Goal: Task Accomplishment & Management: Use online tool/utility

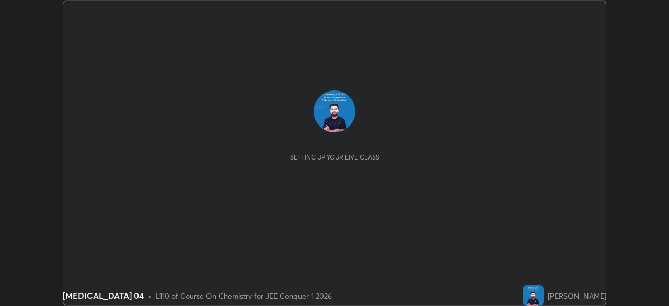
scroll to position [306, 669]
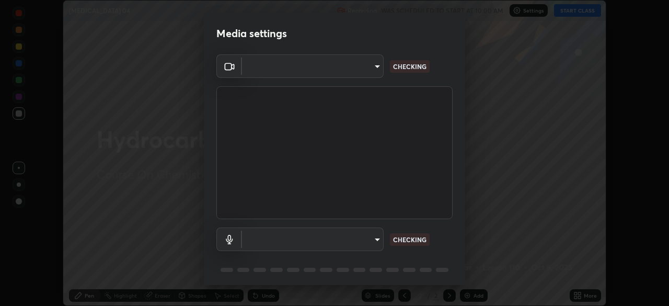
type input "d8992f85583b40a53285941c60badd2bb32bf670ecfb090268b2fea427d69f75"
click at [377, 234] on body "Erase all [MEDICAL_DATA] 04 Recording WAS SCHEDULED TO START AT 10:00 AM Settin…" at bounding box center [334, 153] width 669 height 306
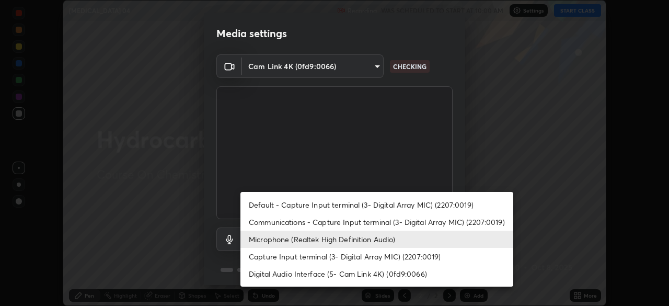
click at [384, 204] on li "Default - Capture Input terminal (3- Digital Array MIC) (2207:0019)" at bounding box center [376, 204] width 273 height 17
type input "default"
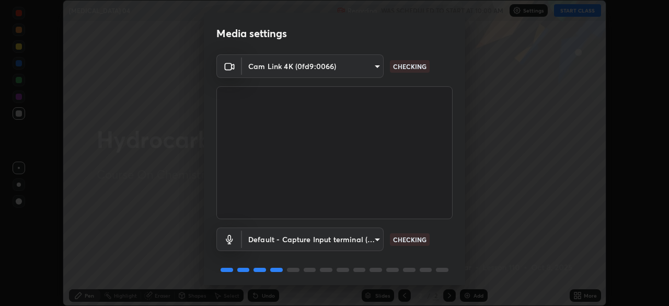
scroll to position [37, 0]
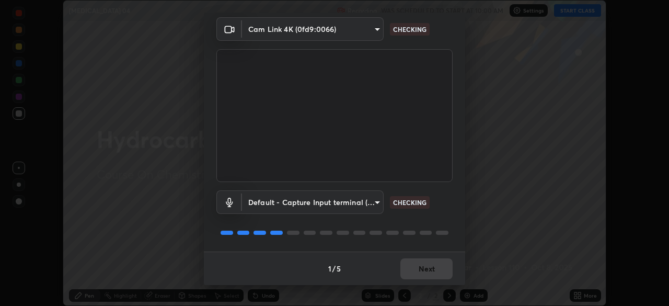
click at [419, 267] on div "1 / 5 Next" at bounding box center [334, 267] width 261 height 33
click at [422, 267] on div "1 / 5 Next" at bounding box center [334, 267] width 261 height 33
click at [422, 270] on div "1 / 5 Next" at bounding box center [334, 267] width 261 height 33
click at [424, 274] on div "1 / 5 Next" at bounding box center [334, 267] width 261 height 33
click at [423, 276] on div "1 / 5 Next" at bounding box center [334, 267] width 261 height 33
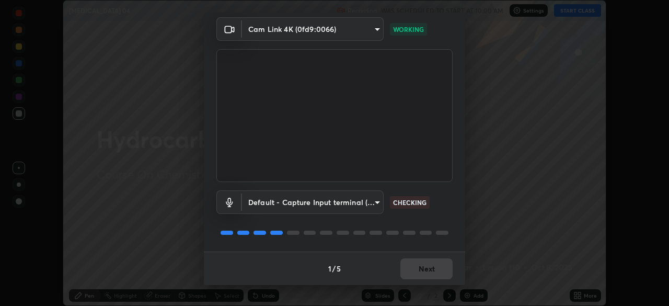
click at [422, 276] on div "1 / 5 Next" at bounding box center [334, 267] width 261 height 33
click at [421, 274] on div "1 / 5 Next" at bounding box center [334, 267] width 261 height 33
click at [421, 269] on div "1 / 5 Next" at bounding box center [334, 267] width 261 height 33
click at [421, 270] on div "1 / 5 Next" at bounding box center [334, 267] width 261 height 33
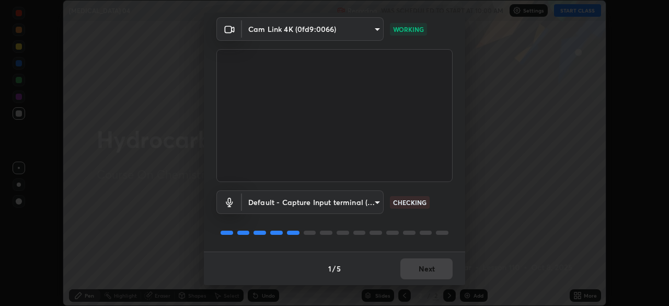
click at [422, 270] on div "1 / 5 Next" at bounding box center [334, 267] width 261 height 33
click at [425, 271] on div "1 / 5 Next" at bounding box center [334, 267] width 261 height 33
click at [424, 272] on div "1 / 5 Next" at bounding box center [334, 267] width 261 height 33
click at [424, 271] on div "1 / 5 Next" at bounding box center [334, 267] width 261 height 33
click at [424, 271] on button "Next" at bounding box center [426, 268] width 52 height 21
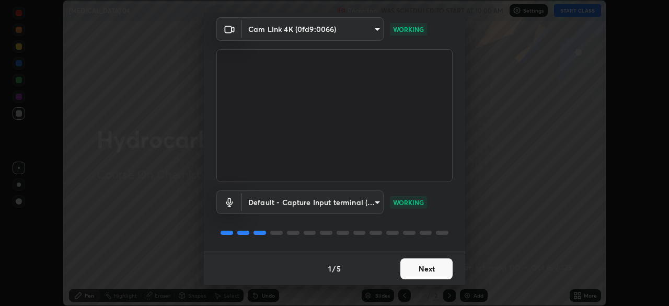
scroll to position [0, 0]
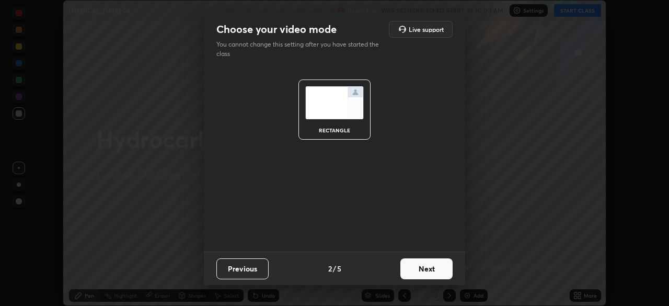
click at [425, 270] on button "Next" at bounding box center [426, 268] width 52 height 21
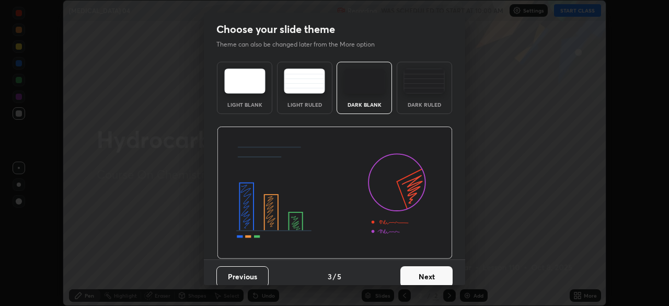
click at [432, 270] on button "Next" at bounding box center [426, 276] width 52 height 21
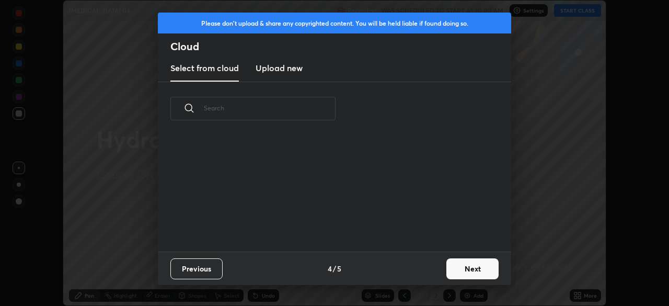
click at [456, 267] on button "Next" at bounding box center [472, 268] width 52 height 21
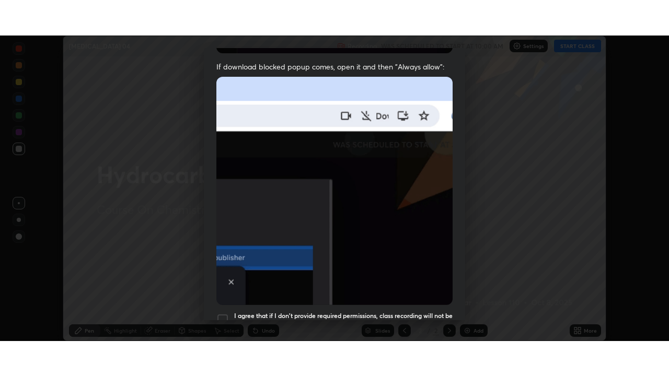
scroll to position [250, 0]
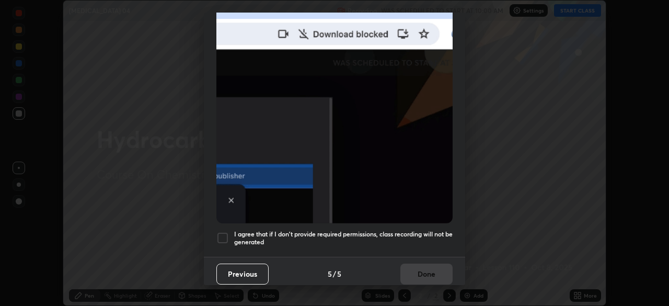
click at [224, 233] on div at bounding box center [222, 238] width 13 height 13
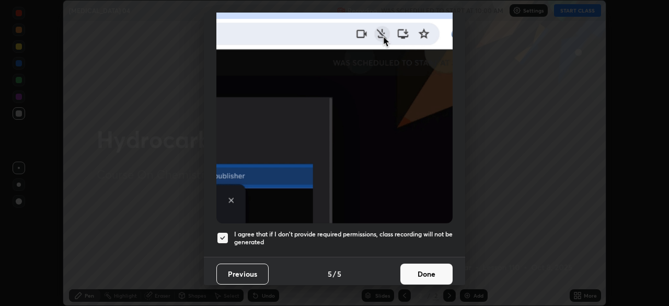
click at [438, 268] on button "Done" at bounding box center [426, 273] width 52 height 21
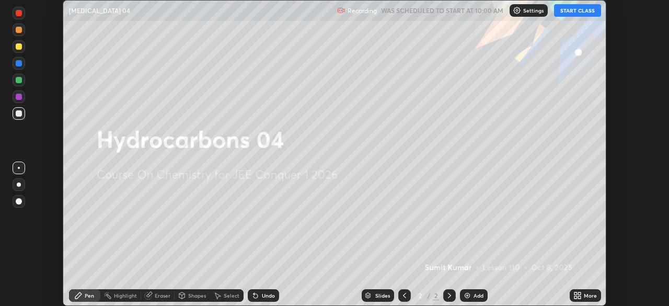
click at [472, 295] on div "Add" at bounding box center [474, 295] width 28 height 13
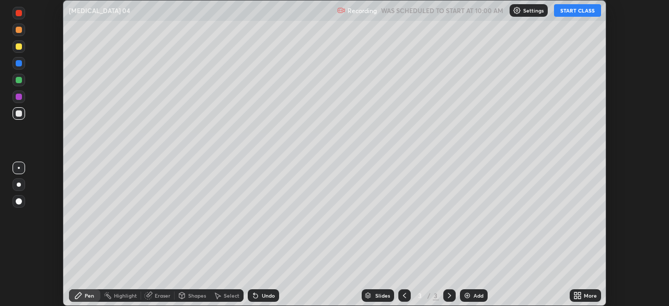
click at [576, 13] on button "START CLASS" at bounding box center [577, 10] width 47 height 13
click at [579, 298] on icon at bounding box center [579, 297] width 3 height 3
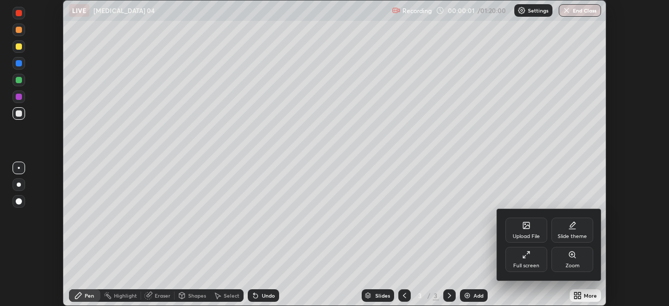
click at [527, 258] on icon at bounding box center [526, 254] width 8 height 8
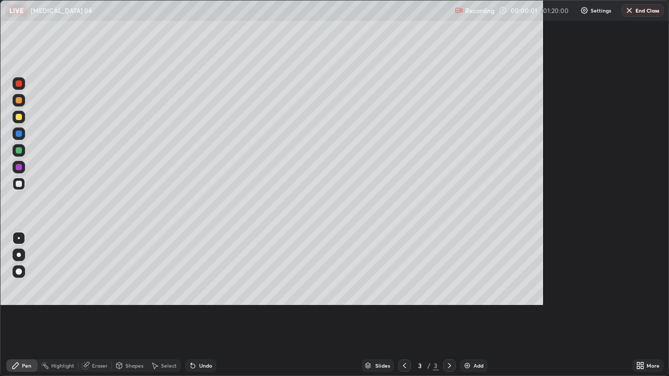
scroll to position [376, 669]
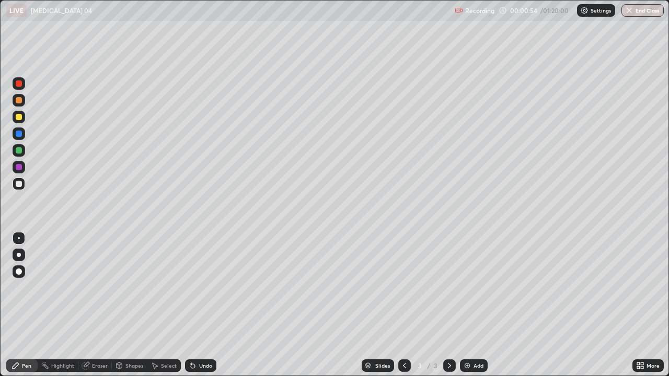
click at [18, 119] on div at bounding box center [19, 117] width 6 height 6
click at [14, 152] on div at bounding box center [19, 150] width 13 height 13
click at [19, 168] on div at bounding box center [19, 167] width 6 height 6
click at [21, 185] on div at bounding box center [19, 184] width 6 height 6
click at [194, 305] on icon at bounding box center [193, 366] width 8 height 8
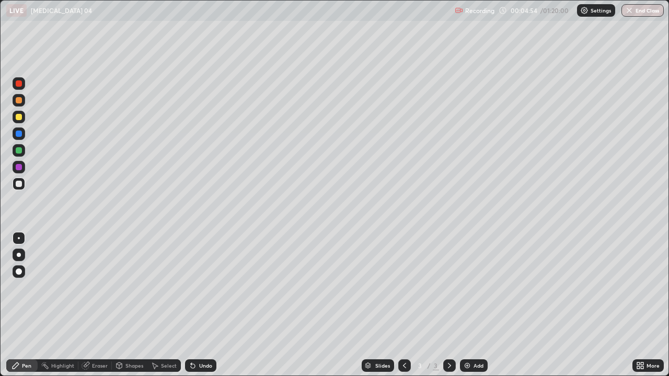
click at [15, 86] on div at bounding box center [19, 83] width 13 height 13
click at [466, 305] on img at bounding box center [467, 366] width 8 height 8
click at [191, 305] on icon at bounding box center [193, 366] width 4 height 4
click at [192, 305] on icon at bounding box center [193, 366] width 4 height 4
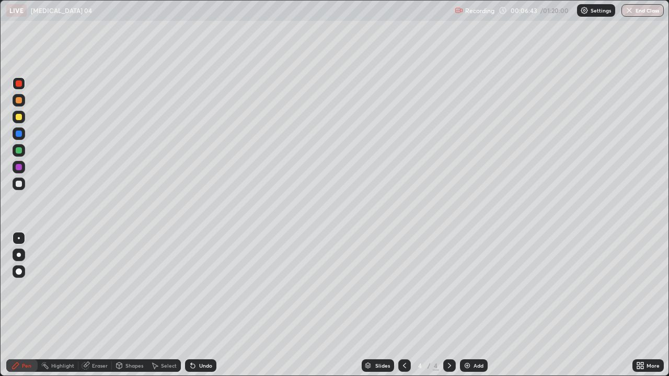
click at [191, 305] on icon at bounding box center [193, 366] width 4 height 4
click at [18, 117] on div at bounding box center [19, 117] width 6 height 6
click at [401, 305] on div at bounding box center [404, 366] width 13 height 13
click at [448, 305] on icon at bounding box center [449, 365] width 3 height 5
click at [19, 168] on div at bounding box center [19, 167] width 6 height 6
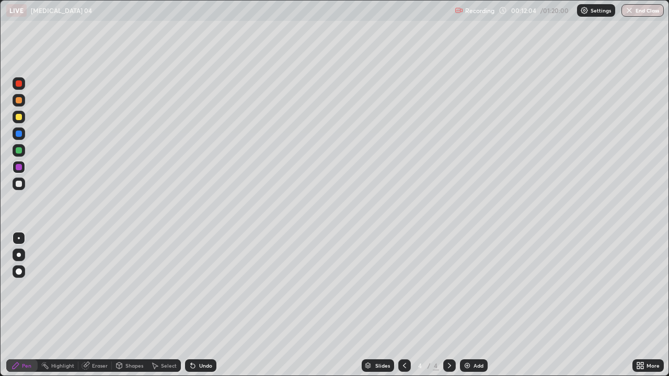
click at [19, 117] on div at bounding box center [19, 117] width 6 height 6
click at [18, 153] on div at bounding box center [19, 150] width 6 height 6
click at [466, 305] on img at bounding box center [467, 366] width 8 height 8
click at [191, 305] on icon at bounding box center [191, 363] width 1 height 1
click at [18, 117] on div at bounding box center [19, 117] width 6 height 6
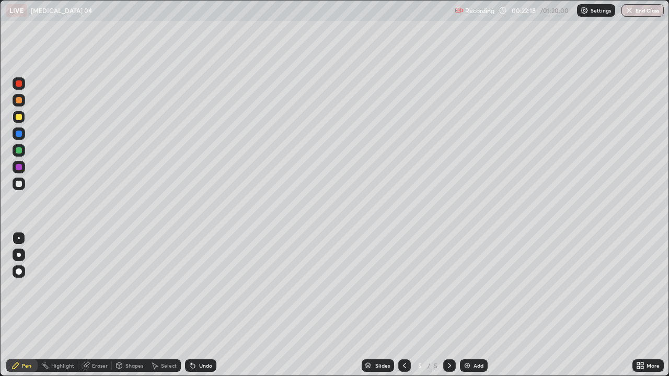
click at [15, 150] on div at bounding box center [19, 150] width 13 height 13
click at [15, 101] on div at bounding box center [19, 100] width 13 height 13
click at [15, 183] on div at bounding box center [19, 184] width 13 height 13
click at [468, 305] on img at bounding box center [467, 366] width 8 height 8
click at [24, 102] on div at bounding box center [19, 100] width 13 height 13
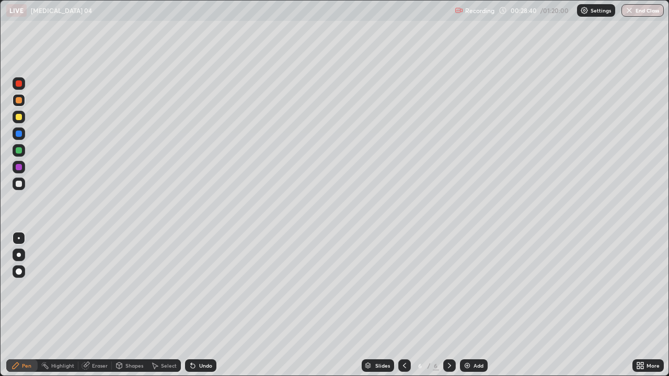
click at [191, 305] on icon at bounding box center [193, 366] width 4 height 4
click at [466, 305] on img at bounding box center [467, 366] width 8 height 8
click at [196, 305] on div "Undo" at bounding box center [200, 366] width 31 height 13
click at [405, 305] on icon at bounding box center [404, 366] width 8 height 8
click at [20, 116] on div at bounding box center [19, 117] width 6 height 6
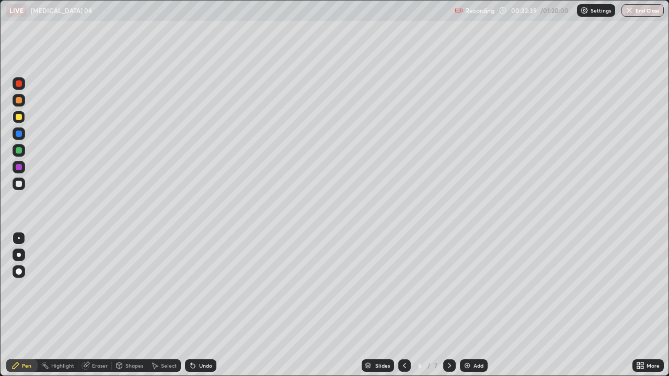
click at [449, 305] on icon at bounding box center [449, 366] width 8 height 8
click at [403, 305] on icon at bounding box center [404, 365] width 3 height 5
click at [407, 305] on icon at bounding box center [404, 366] width 8 height 8
click at [403, 305] on icon at bounding box center [404, 366] width 8 height 8
click at [403, 305] on div at bounding box center [404, 366] width 13 height 13
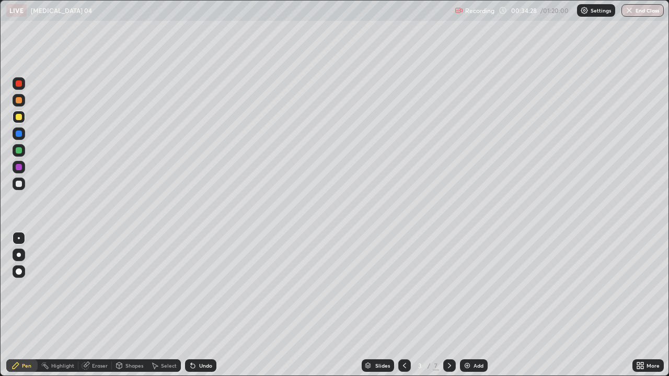
click at [449, 305] on icon at bounding box center [449, 366] width 8 height 8
click at [447, 305] on icon at bounding box center [449, 366] width 8 height 8
click at [447, 305] on div at bounding box center [449, 366] width 13 height 13
click at [448, 305] on icon at bounding box center [449, 366] width 8 height 8
click at [14, 103] on div at bounding box center [19, 100] width 13 height 13
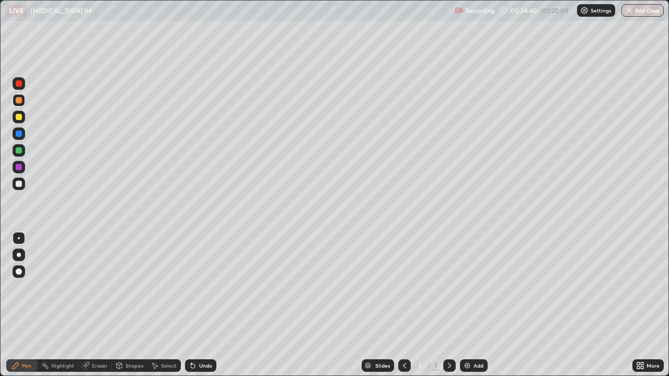
click at [14, 119] on div at bounding box center [19, 117] width 13 height 13
click at [17, 153] on div at bounding box center [19, 150] width 6 height 6
click at [469, 305] on div "Add" at bounding box center [474, 366] width 28 height 13
click at [18, 119] on div at bounding box center [19, 117] width 6 height 6
click at [191, 305] on icon at bounding box center [191, 363] width 1 height 1
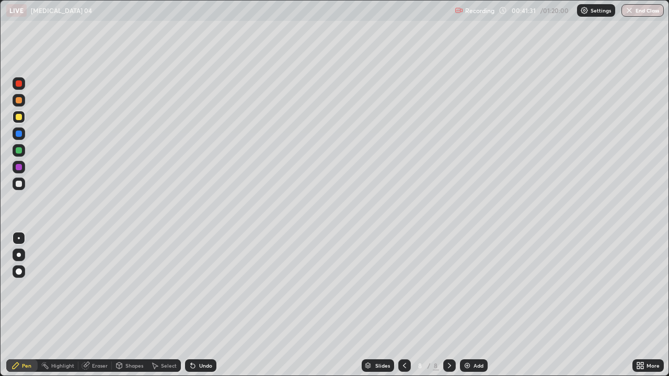
click at [191, 305] on icon at bounding box center [193, 366] width 4 height 4
click at [399, 305] on div at bounding box center [404, 366] width 13 height 13
click at [449, 305] on icon at bounding box center [449, 366] width 8 height 8
click at [404, 305] on icon at bounding box center [404, 366] width 8 height 8
click at [449, 305] on icon at bounding box center [449, 366] width 8 height 8
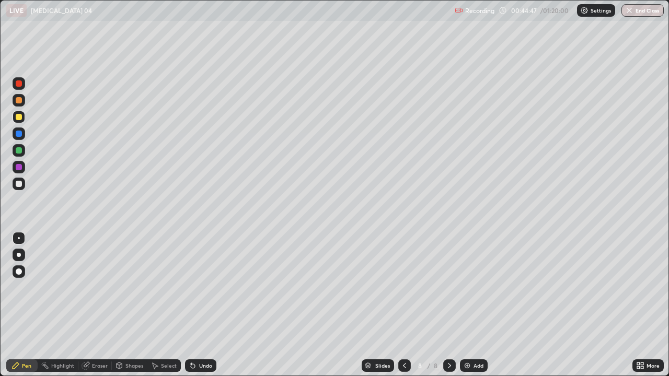
click at [466, 305] on img at bounding box center [467, 366] width 8 height 8
click at [17, 152] on div at bounding box center [19, 150] width 6 height 6
click at [14, 84] on div at bounding box center [19, 83] width 13 height 13
click at [191, 305] on icon at bounding box center [193, 366] width 4 height 4
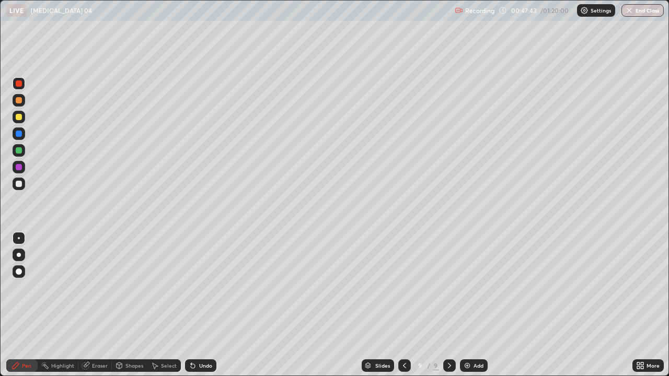
click at [191, 305] on icon at bounding box center [193, 366] width 4 height 4
click at [18, 117] on div at bounding box center [19, 117] width 6 height 6
click at [468, 305] on img at bounding box center [467, 366] width 8 height 8
click at [20, 150] on div at bounding box center [19, 150] width 6 height 6
click at [15, 100] on div at bounding box center [19, 100] width 13 height 13
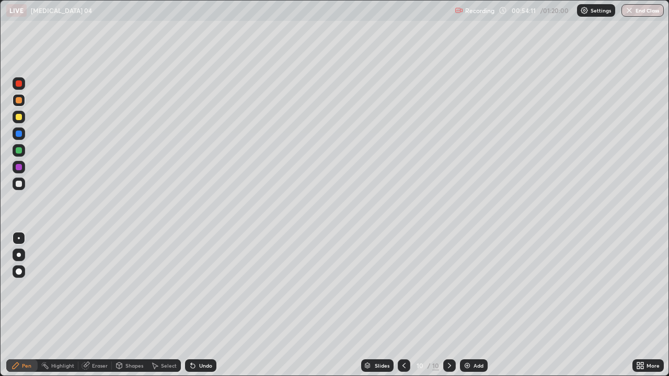
click at [16, 150] on div at bounding box center [19, 150] width 6 height 6
click at [191, 305] on icon at bounding box center [193, 366] width 4 height 4
click at [191, 305] on icon at bounding box center [191, 363] width 1 height 1
click at [192, 305] on icon at bounding box center [193, 366] width 4 height 4
click at [193, 305] on icon at bounding box center [193, 366] width 4 height 4
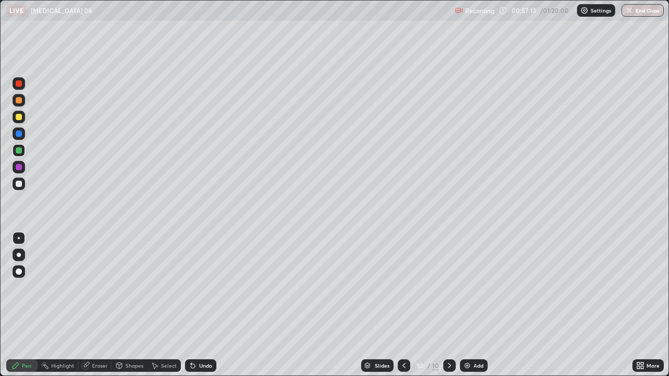
click at [194, 305] on icon at bounding box center [193, 366] width 8 height 8
click at [196, 305] on div "Undo" at bounding box center [200, 366] width 31 height 13
click at [199, 305] on div "Undo" at bounding box center [205, 365] width 13 height 5
click at [194, 305] on icon at bounding box center [193, 366] width 8 height 8
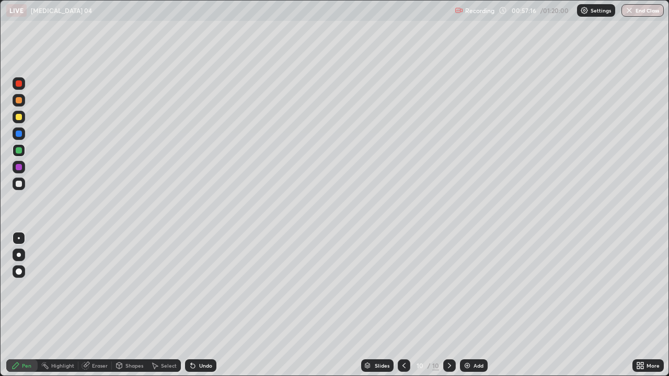
click at [193, 305] on icon at bounding box center [193, 366] width 8 height 8
click at [194, 305] on icon at bounding box center [193, 366] width 8 height 8
click at [193, 305] on icon at bounding box center [193, 366] width 8 height 8
click at [197, 305] on div "Undo" at bounding box center [200, 366] width 31 height 13
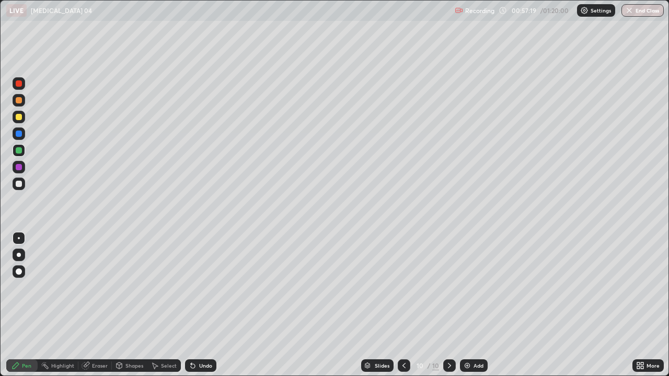
click at [195, 305] on icon at bounding box center [193, 366] width 8 height 8
click at [192, 305] on icon at bounding box center [193, 366] width 4 height 4
click at [191, 305] on icon at bounding box center [193, 366] width 4 height 4
click at [190, 305] on icon at bounding box center [193, 366] width 8 height 8
click at [191, 305] on icon at bounding box center [193, 366] width 4 height 4
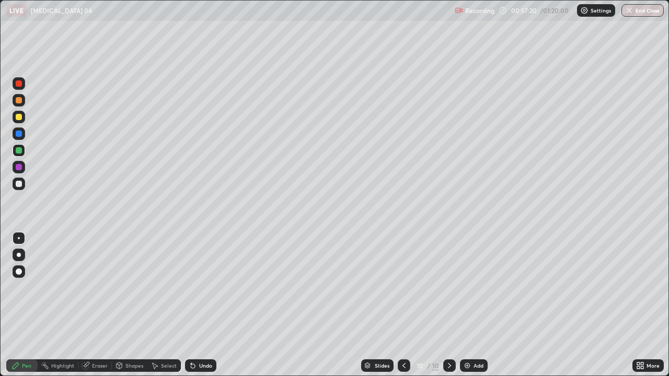
click at [191, 305] on icon at bounding box center [193, 366] width 4 height 4
click at [192, 305] on icon at bounding box center [193, 366] width 4 height 4
click at [191, 305] on icon at bounding box center [193, 366] width 4 height 4
click at [194, 305] on icon at bounding box center [193, 366] width 8 height 8
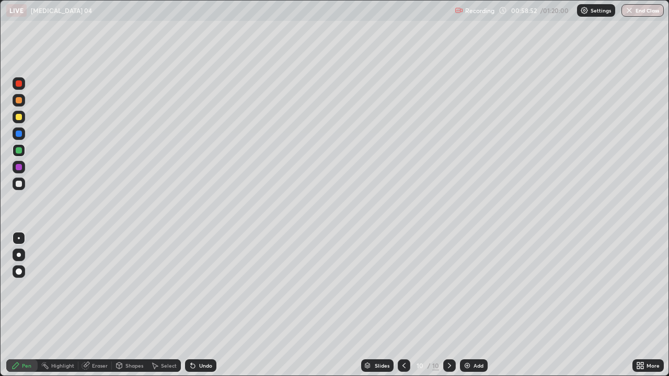
click at [18, 185] on div at bounding box center [19, 184] width 6 height 6
click at [474, 305] on div "Add" at bounding box center [479, 365] width 10 height 5
click at [20, 151] on div at bounding box center [19, 150] width 6 height 6
click at [95, 305] on div "Eraser" at bounding box center [100, 365] width 16 height 5
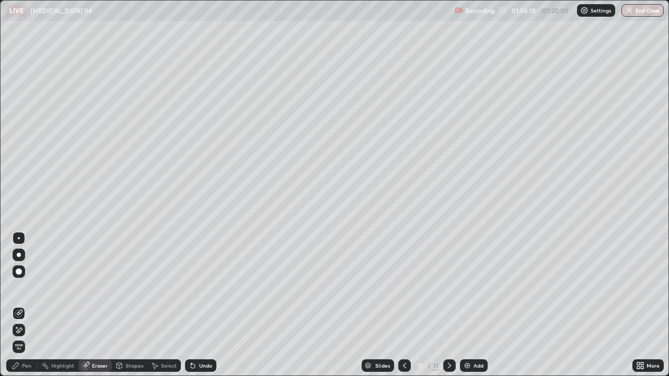
click at [27, 305] on div "Pen" at bounding box center [26, 365] width 9 height 5
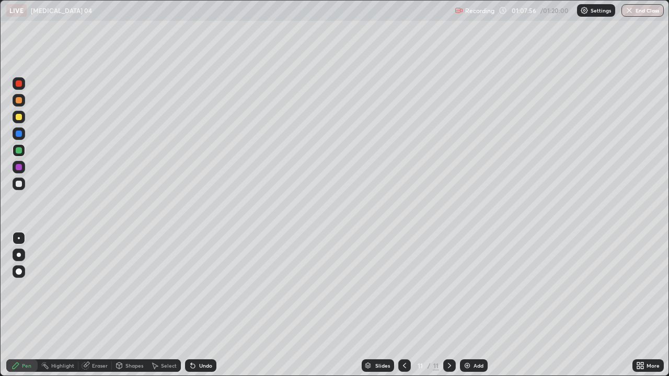
click at [403, 305] on icon at bounding box center [404, 365] width 3 height 5
click at [449, 305] on icon at bounding box center [449, 366] width 8 height 8
click at [467, 305] on img at bounding box center [467, 366] width 8 height 8
click at [18, 84] on div at bounding box center [19, 84] width 6 height 6
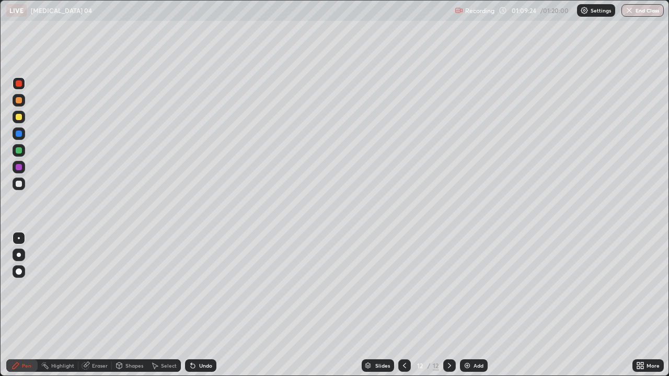
click at [14, 119] on div at bounding box center [19, 117] width 13 height 13
click at [21, 187] on div at bounding box center [19, 184] width 13 height 13
click at [194, 305] on icon at bounding box center [193, 366] width 8 height 8
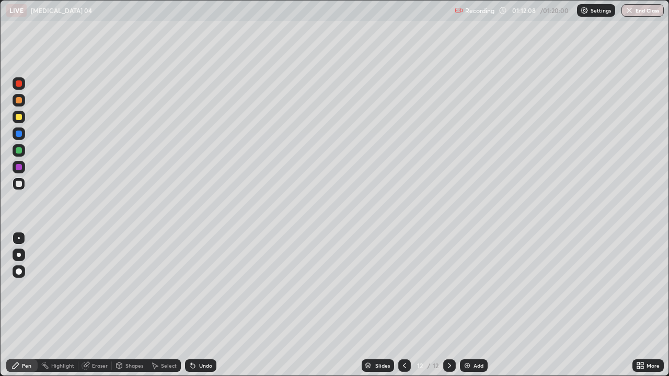
click at [193, 305] on icon at bounding box center [193, 366] width 4 height 4
click at [191, 305] on icon at bounding box center [193, 366] width 4 height 4
click at [193, 305] on icon at bounding box center [193, 366] width 4 height 4
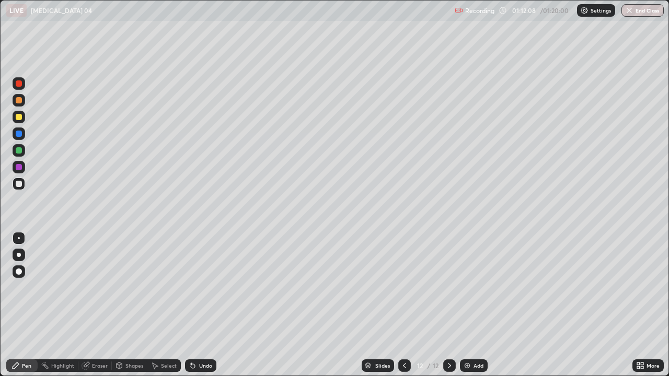
click at [193, 305] on icon at bounding box center [193, 366] width 4 height 4
click at [194, 305] on icon at bounding box center [193, 366] width 8 height 8
click at [193, 305] on icon at bounding box center [193, 366] width 4 height 4
click at [192, 305] on icon at bounding box center [193, 366] width 4 height 4
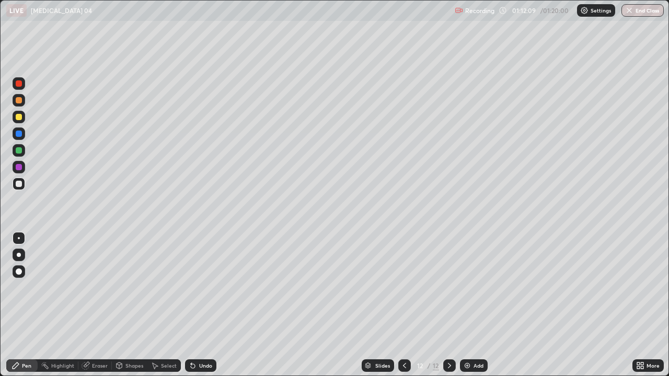
click at [192, 305] on icon at bounding box center [193, 366] width 4 height 4
click at [191, 305] on icon at bounding box center [193, 366] width 4 height 4
click at [192, 305] on icon at bounding box center [193, 366] width 4 height 4
click at [191, 305] on icon at bounding box center [193, 366] width 4 height 4
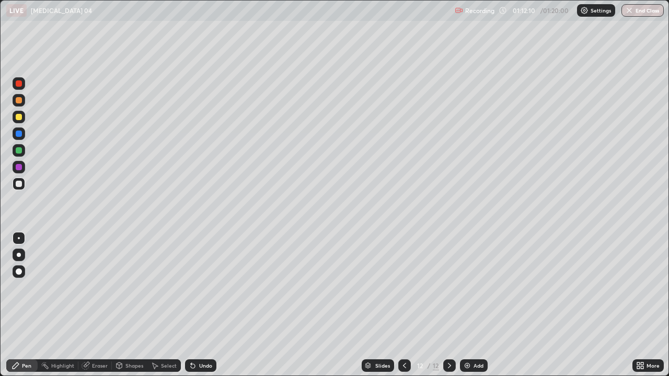
click at [191, 305] on icon at bounding box center [193, 366] width 4 height 4
click at [192, 305] on icon at bounding box center [193, 366] width 4 height 4
click at [193, 305] on icon at bounding box center [193, 366] width 4 height 4
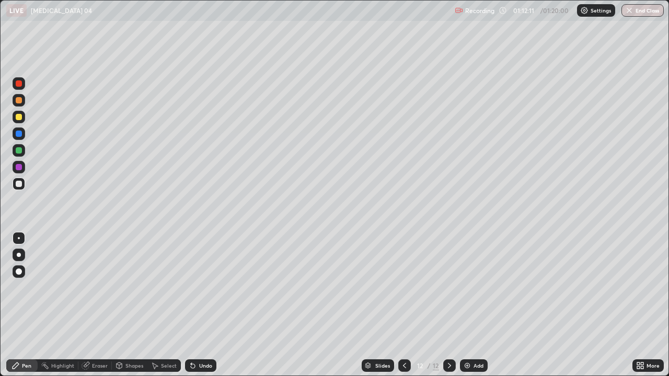
click at [193, 305] on icon at bounding box center [193, 366] width 8 height 8
click at [21, 151] on div at bounding box center [19, 150] width 6 height 6
click at [21, 117] on div at bounding box center [19, 117] width 6 height 6
click at [632, 12] on img "button" at bounding box center [630, 10] width 8 height 8
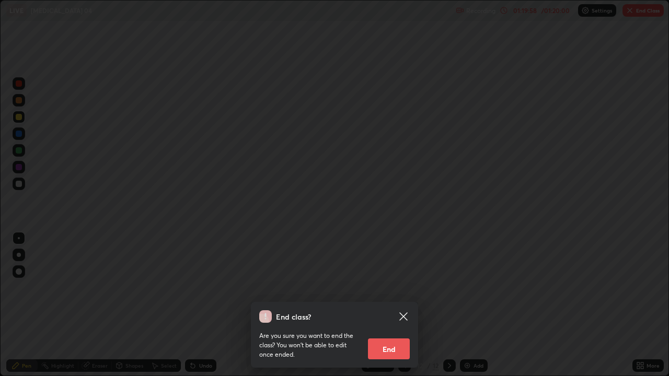
click at [393, 305] on button "End" at bounding box center [389, 349] width 42 height 21
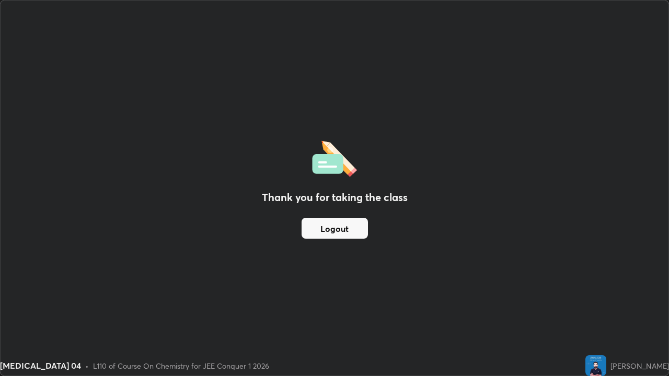
click at [334, 229] on button "Logout" at bounding box center [335, 228] width 66 height 21
